Goal: Task Accomplishment & Management: Use online tool/utility

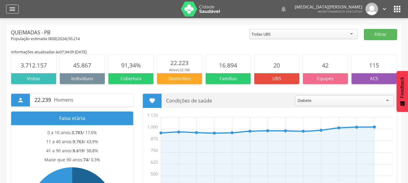
click at [14, 10] on icon "" at bounding box center [12, 8] width 7 height 7
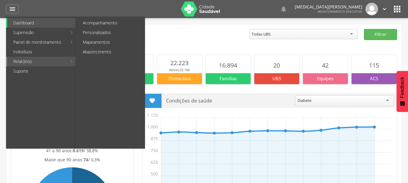
click at [41, 65] on link "Relatórios" at bounding box center [37, 62] width 60 height 10
click at [98, 30] on link "Personalizados" at bounding box center [111, 33] width 68 height 10
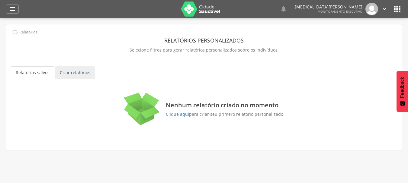
click at [67, 71] on link "Criar relatórios" at bounding box center [75, 72] width 40 height 13
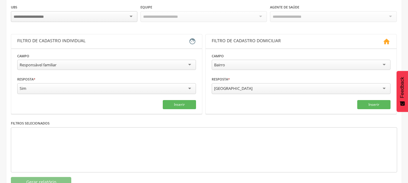
scroll to position [91, 0]
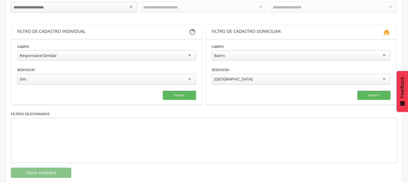
click at [60, 56] on div "Responsável familiar" at bounding box center [106, 55] width 179 height 10
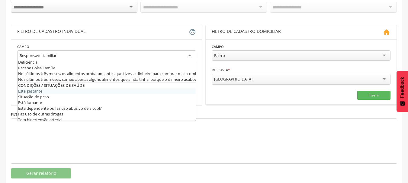
scroll to position [151, 0]
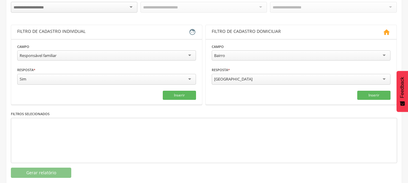
click at [207, 107] on div "**********" at bounding box center [204, 86] width 386 height 183
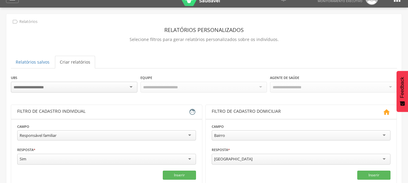
scroll to position [0, 0]
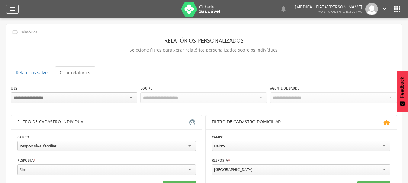
click at [11, 8] on icon "" at bounding box center [12, 8] width 7 height 7
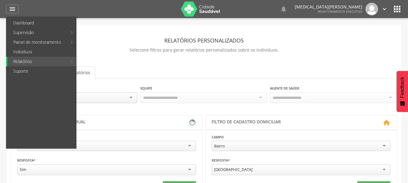
click at [398, 8] on icon "" at bounding box center [397, 9] width 10 height 10
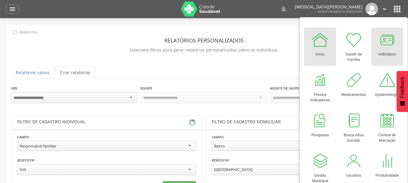
click at [391, 46] on div at bounding box center [387, 40] width 18 height 18
